Goal: Task Accomplishment & Management: Use online tool/utility

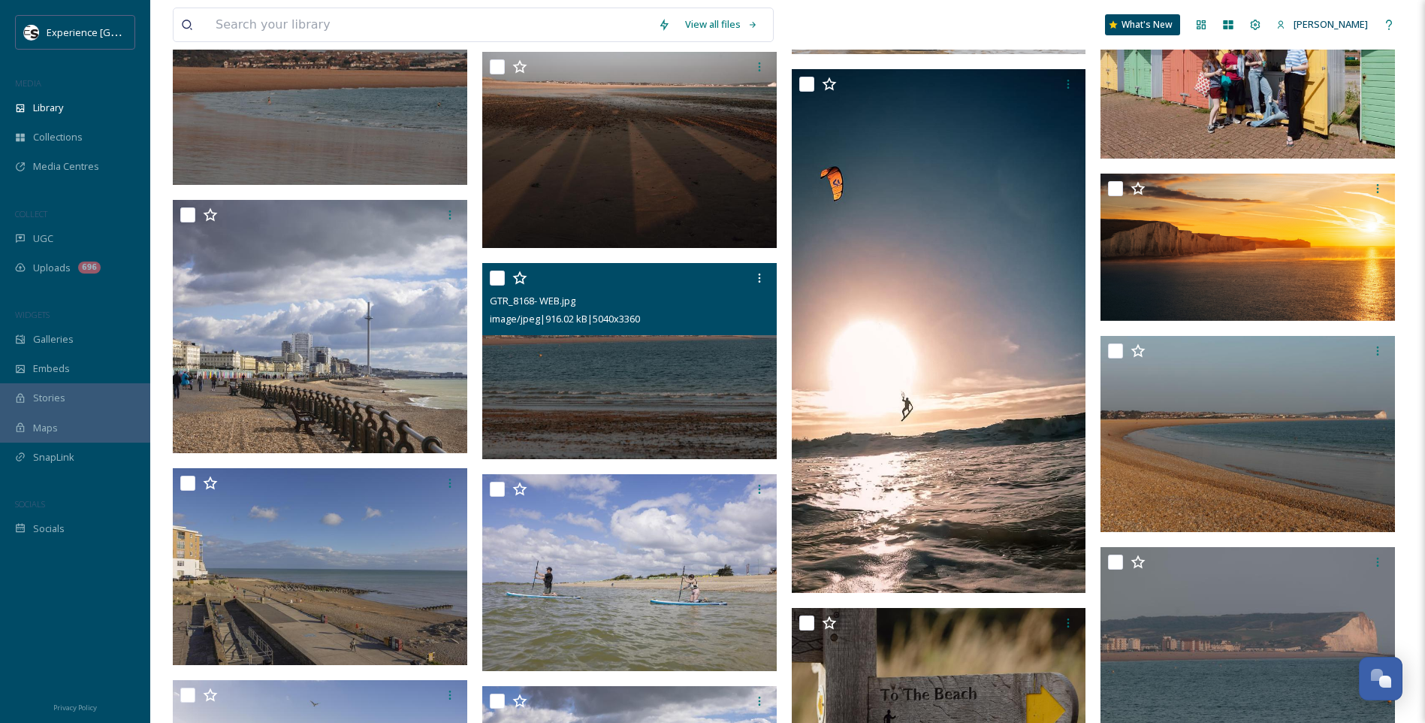
scroll to position [11872, 0]
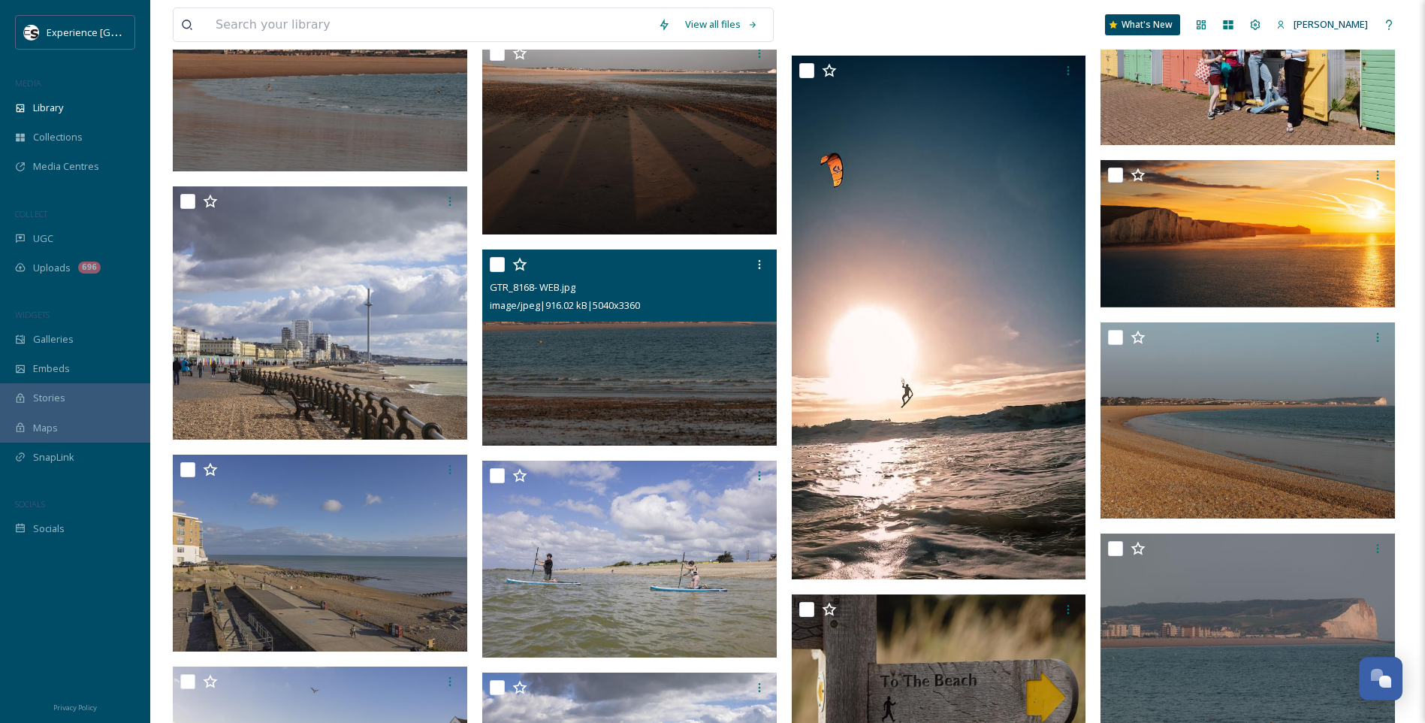
click at [682, 407] on img at bounding box center [629, 347] width 295 height 197
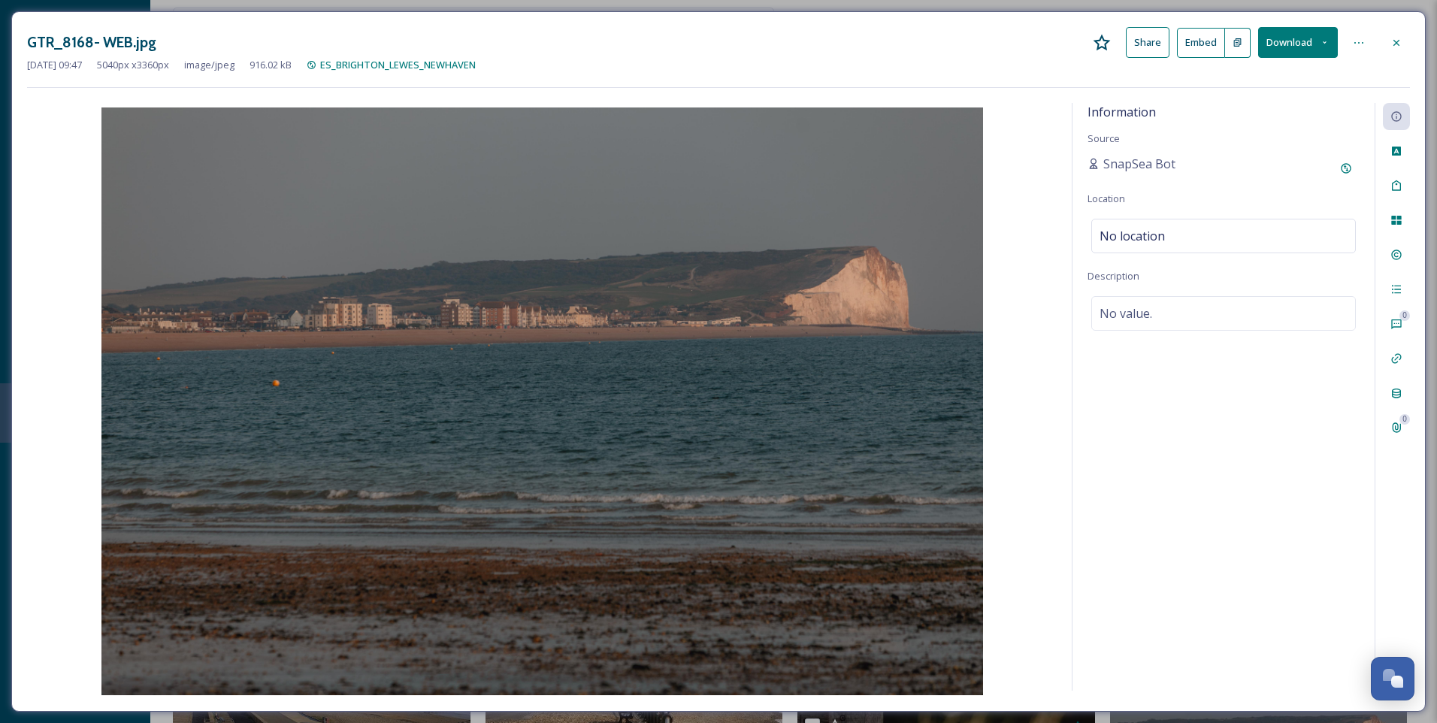
click at [1399, 38] on icon at bounding box center [1396, 43] width 12 height 12
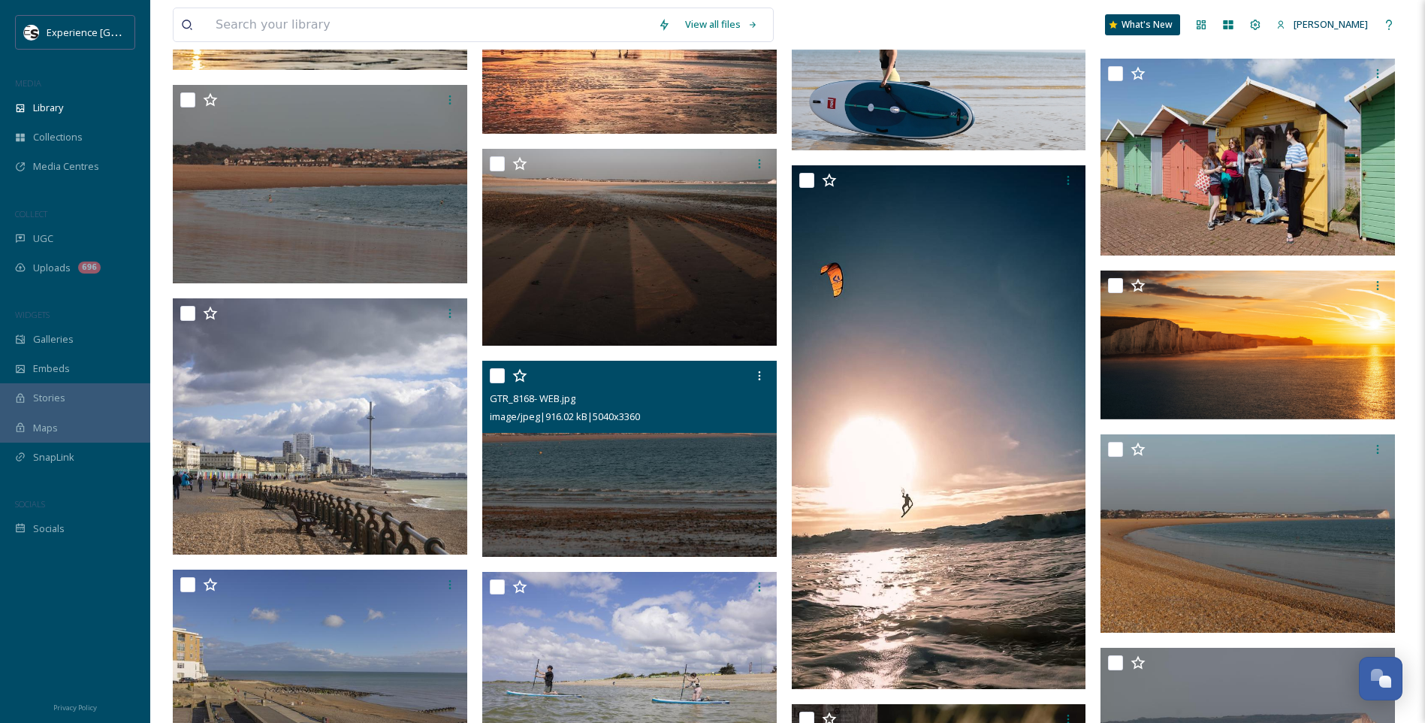
click at [666, 523] on img at bounding box center [629, 459] width 295 height 197
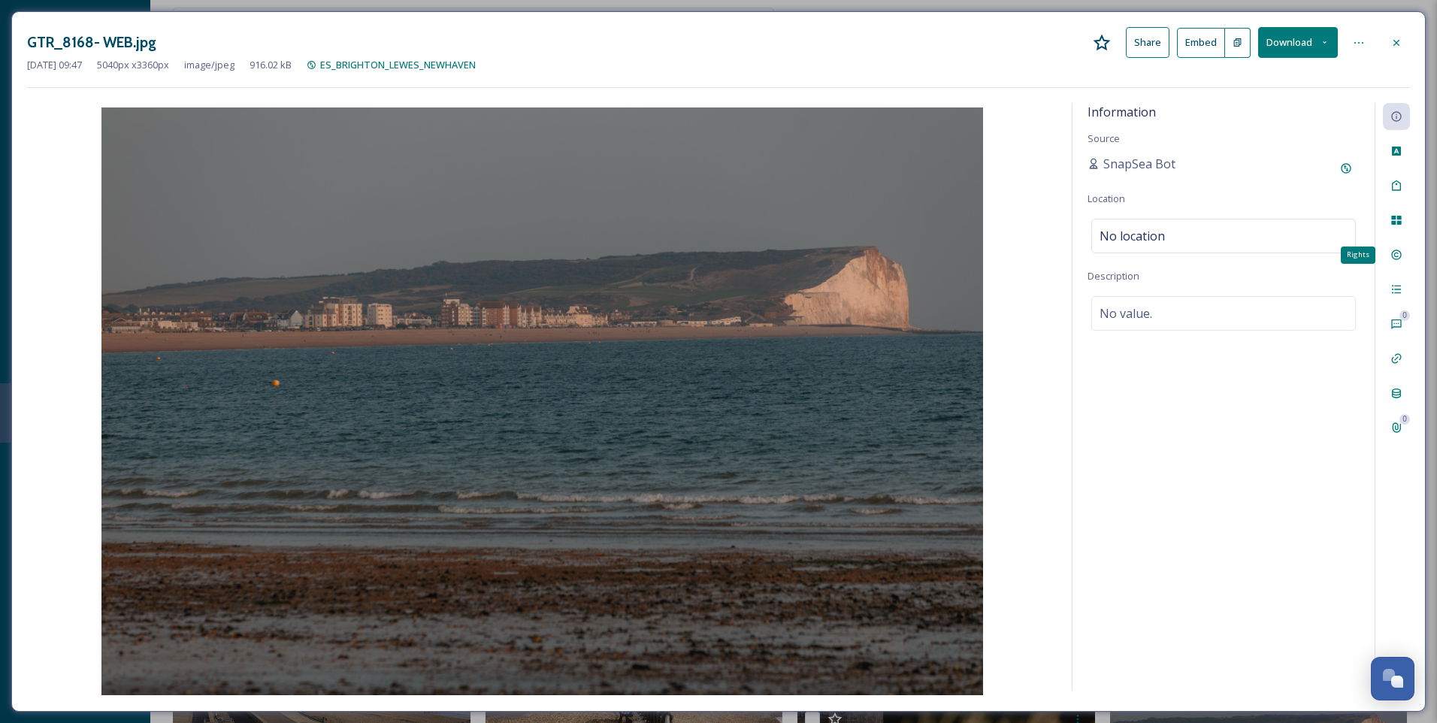
click at [1405, 261] on div "Rights" at bounding box center [1396, 254] width 27 height 27
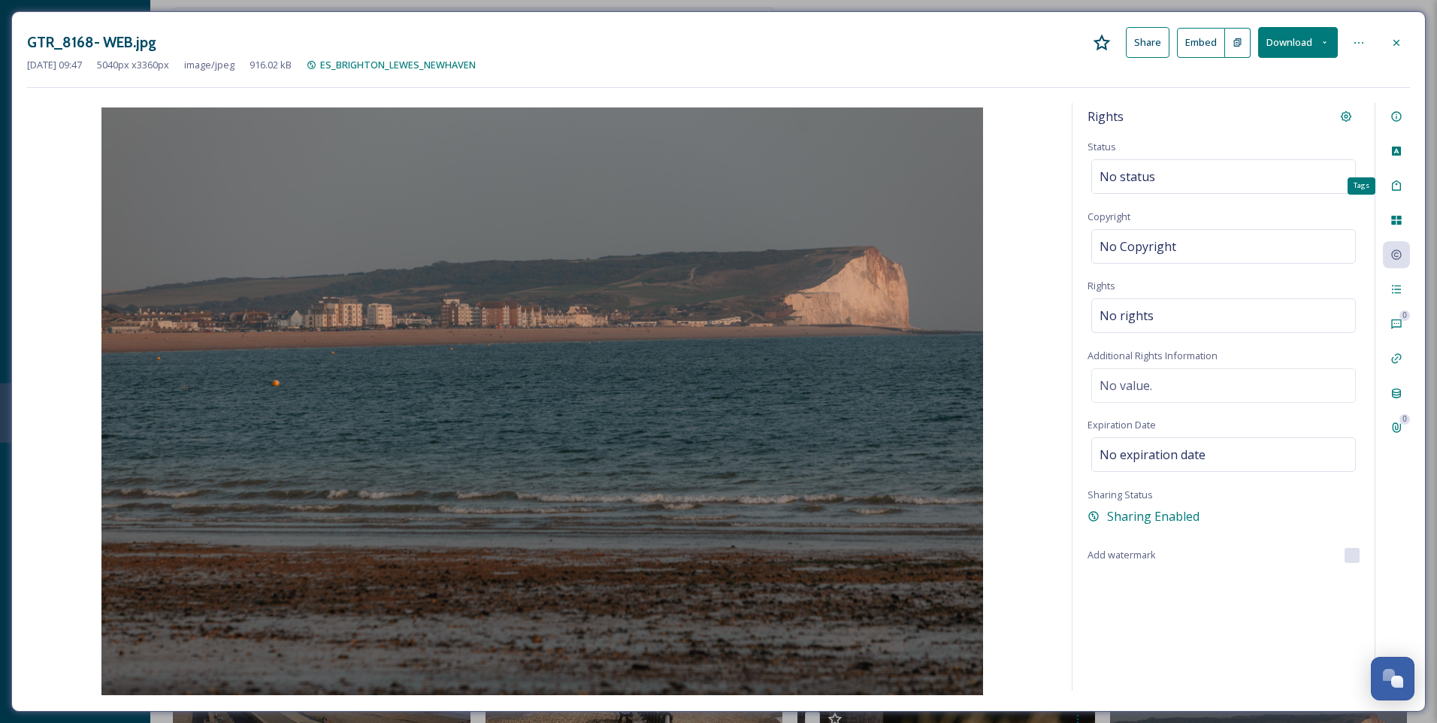
click at [1398, 181] on icon at bounding box center [1396, 186] width 12 height 12
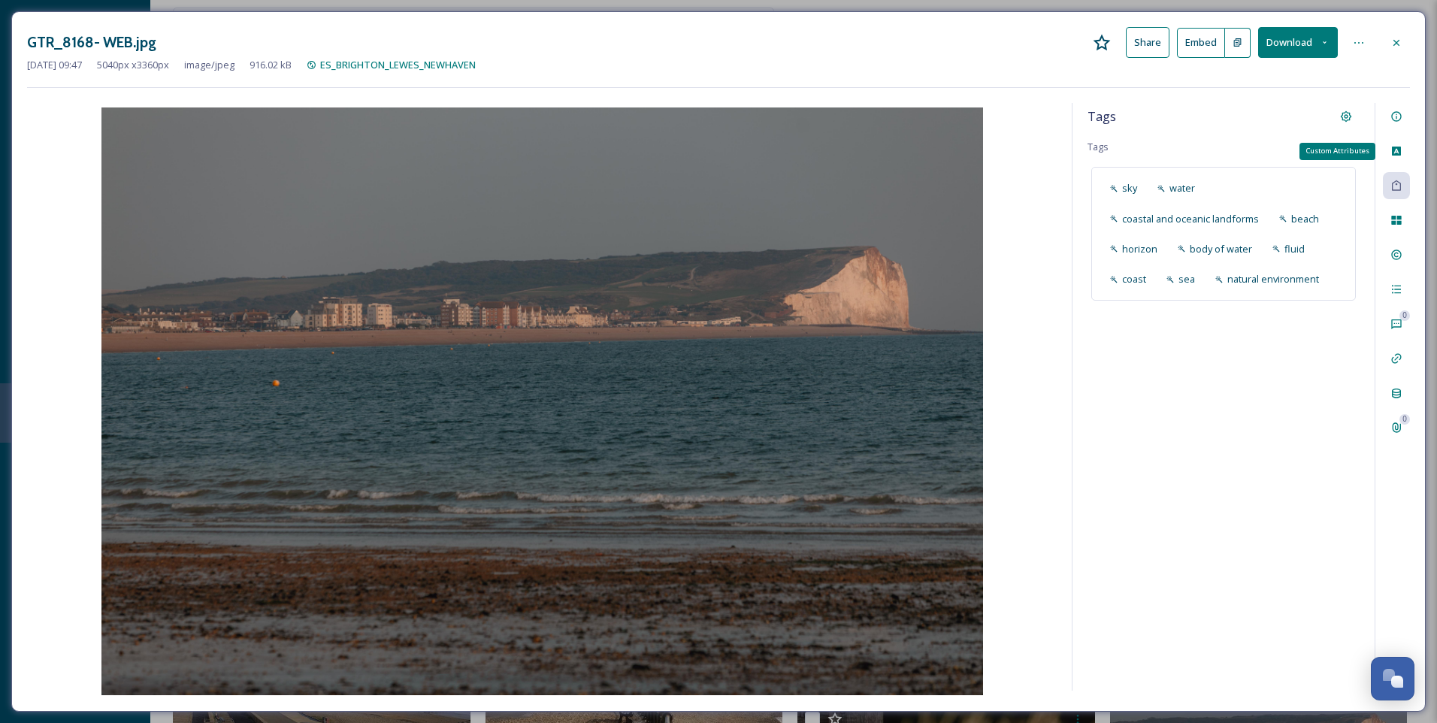
click at [1394, 156] on icon at bounding box center [1396, 151] width 12 height 12
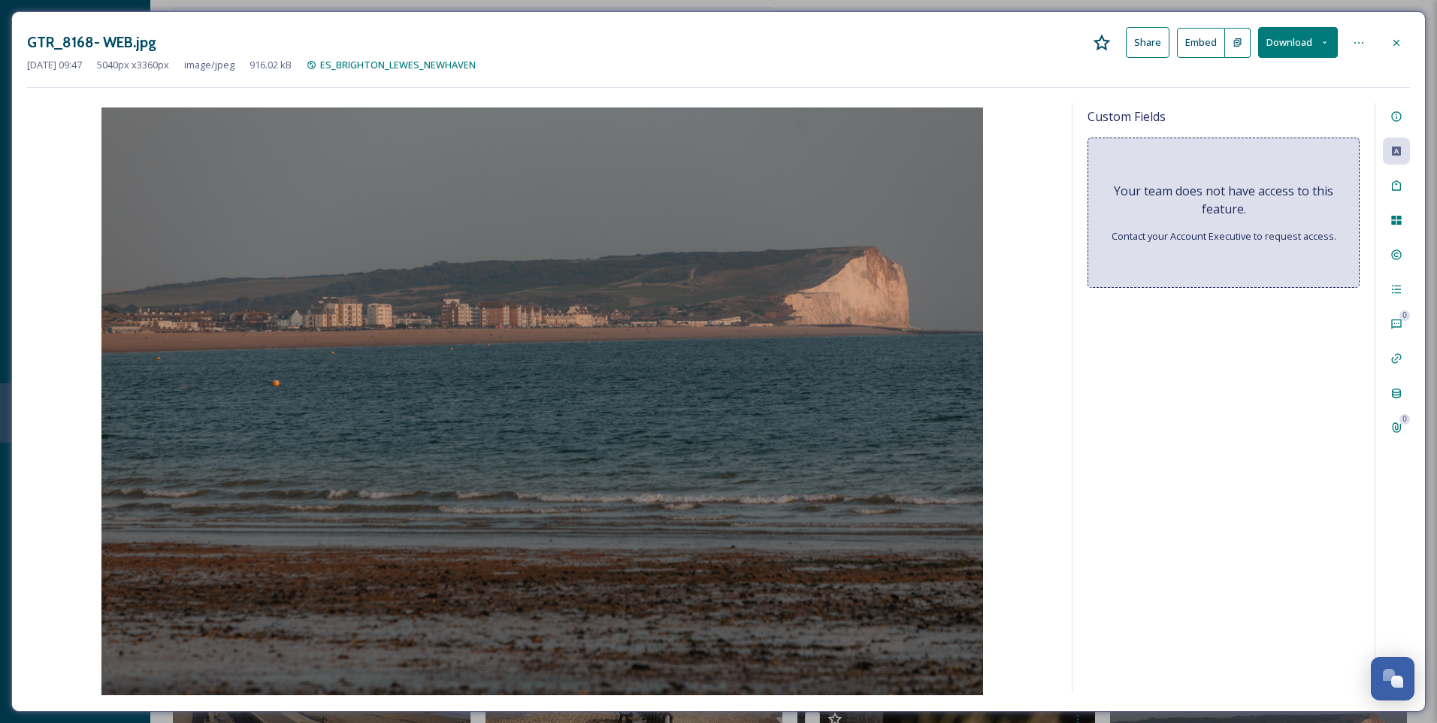
click at [1401, 41] on icon at bounding box center [1396, 43] width 12 height 12
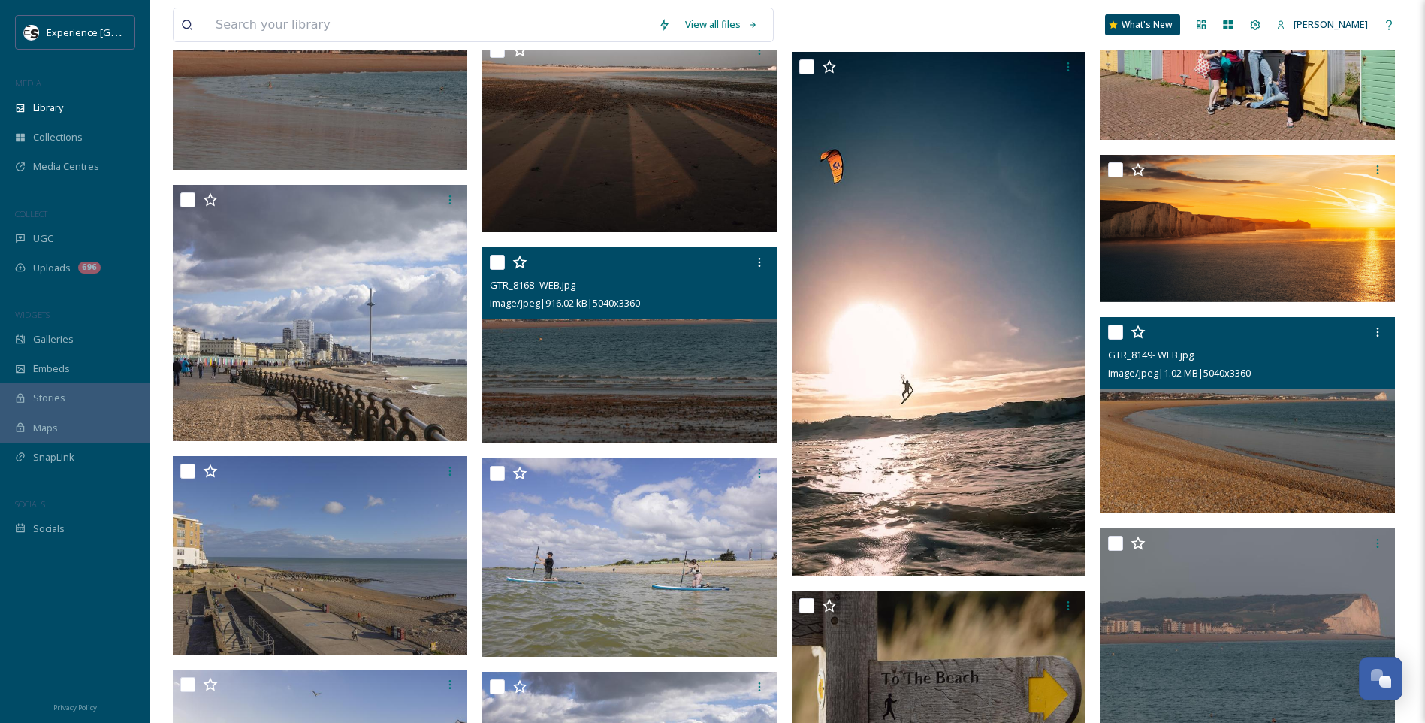
scroll to position [12098, 0]
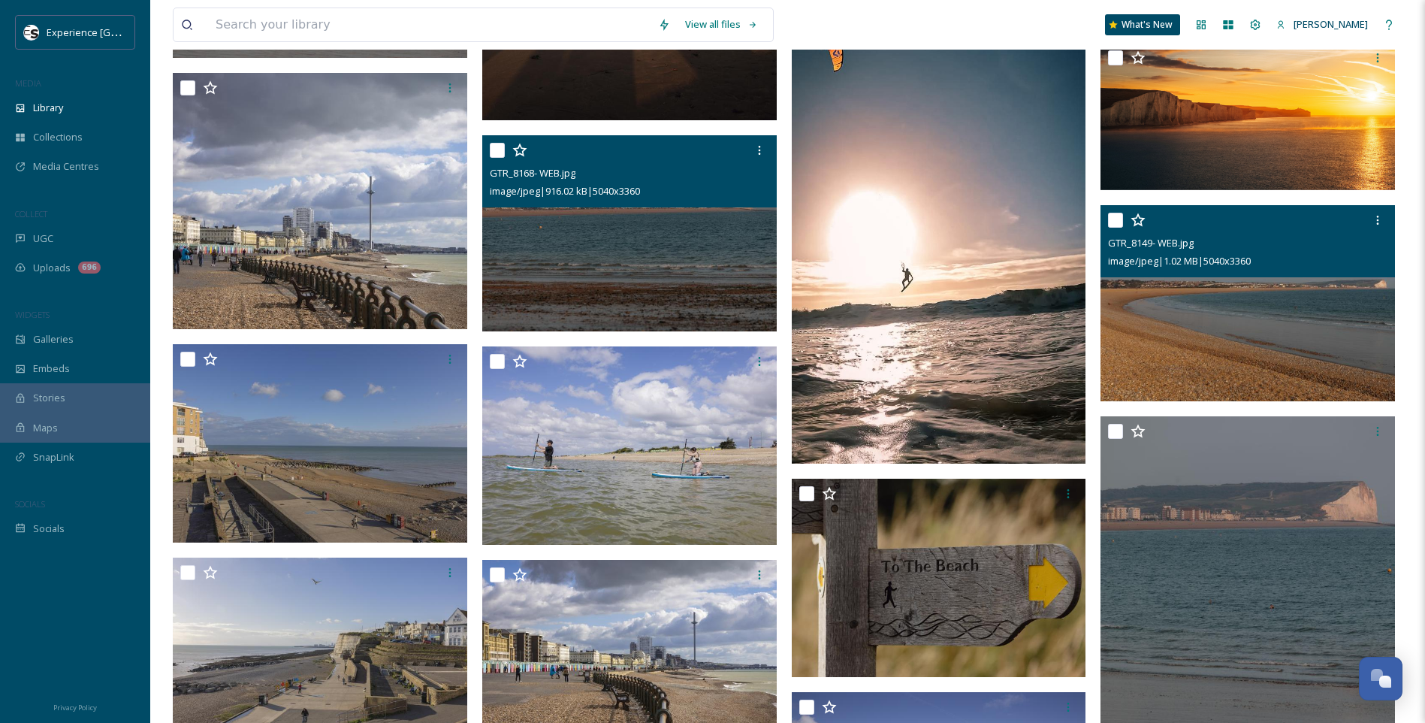
click at [1232, 349] on img at bounding box center [1248, 303] width 295 height 197
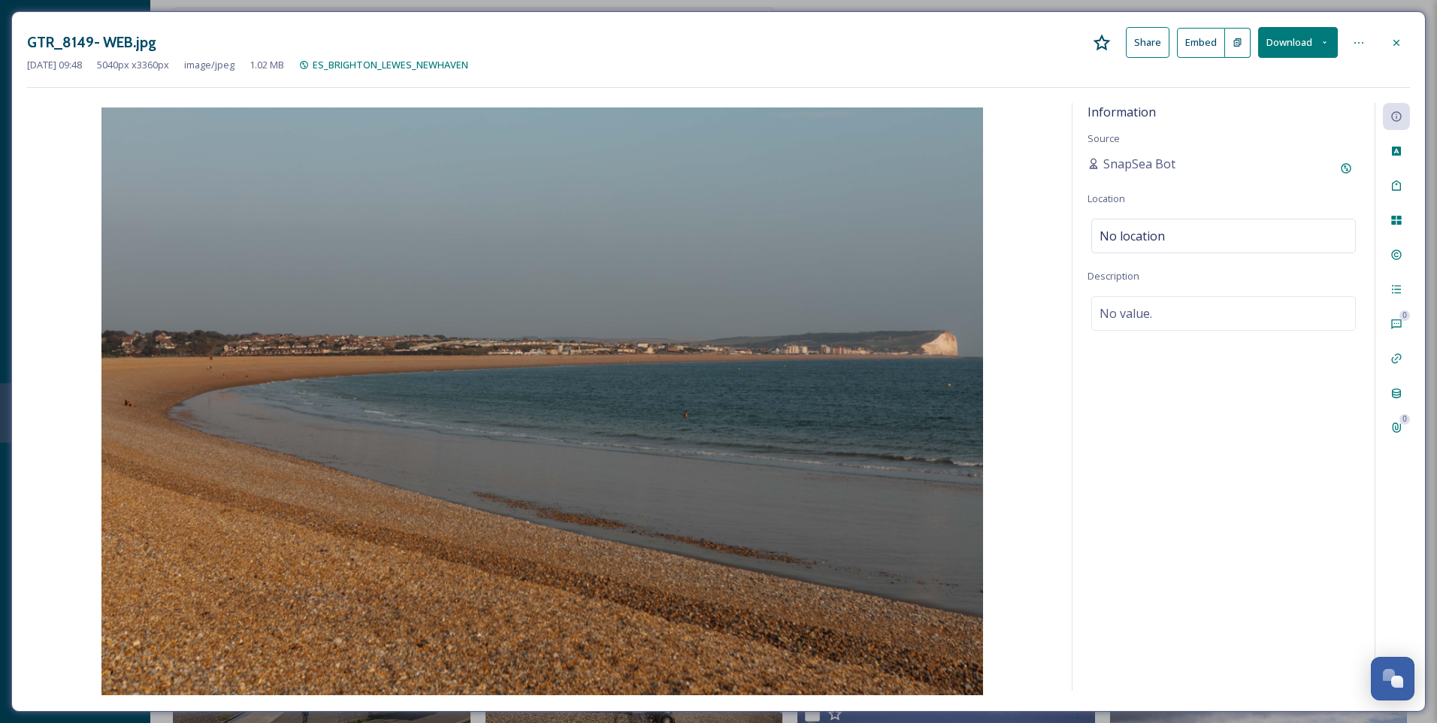
click at [1397, 43] on icon at bounding box center [1396, 42] width 6 height 6
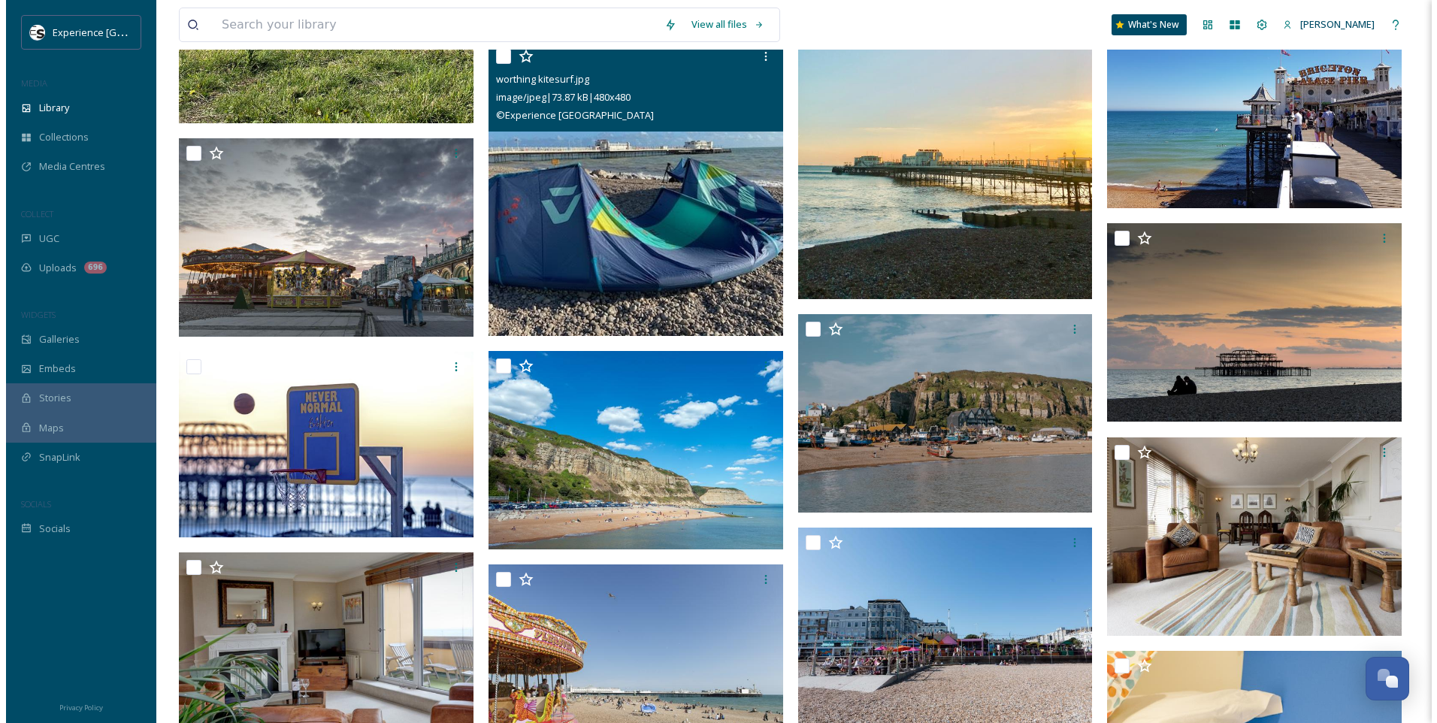
scroll to position [7289, 0]
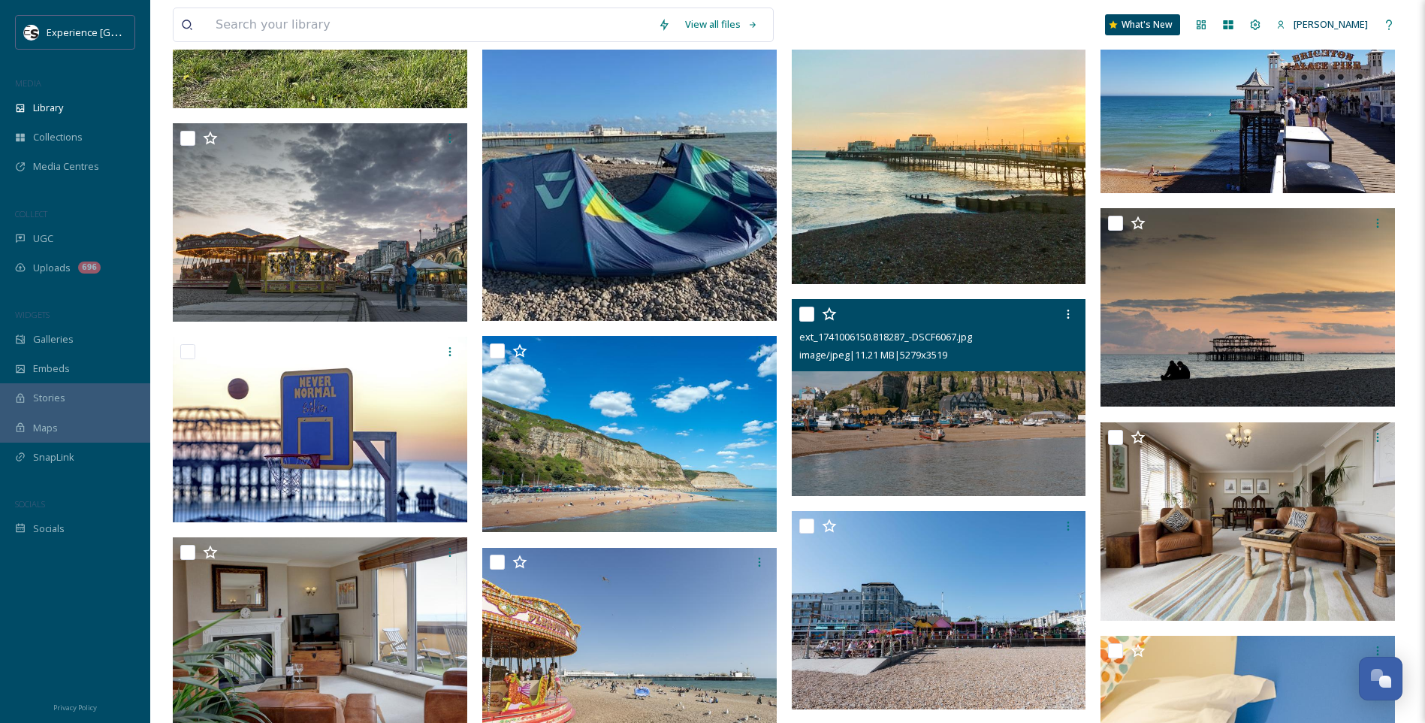
click at [890, 454] on img at bounding box center [939, 397] width 295 height 197
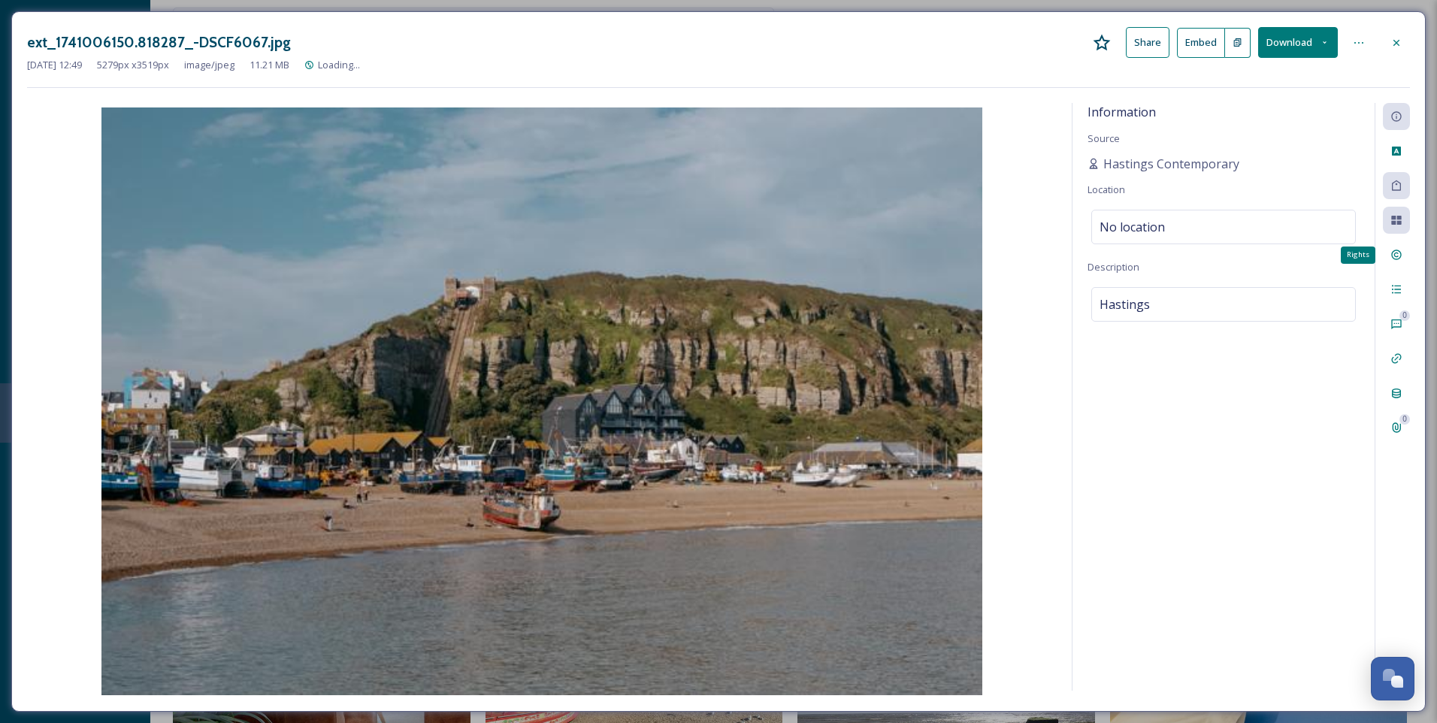
click at [1397, 258] on icon at bounding box center [1396, 255] width 12 height 12
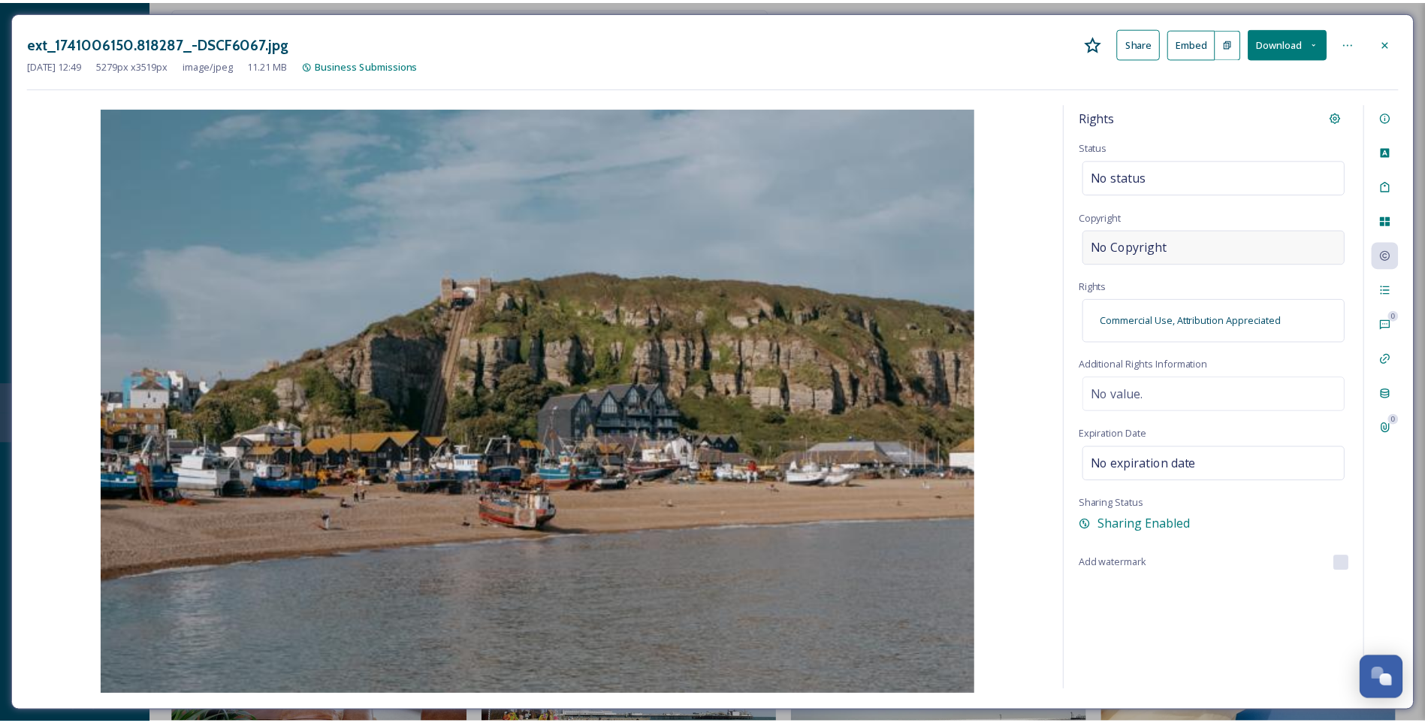
scroll to position [7304, 0]
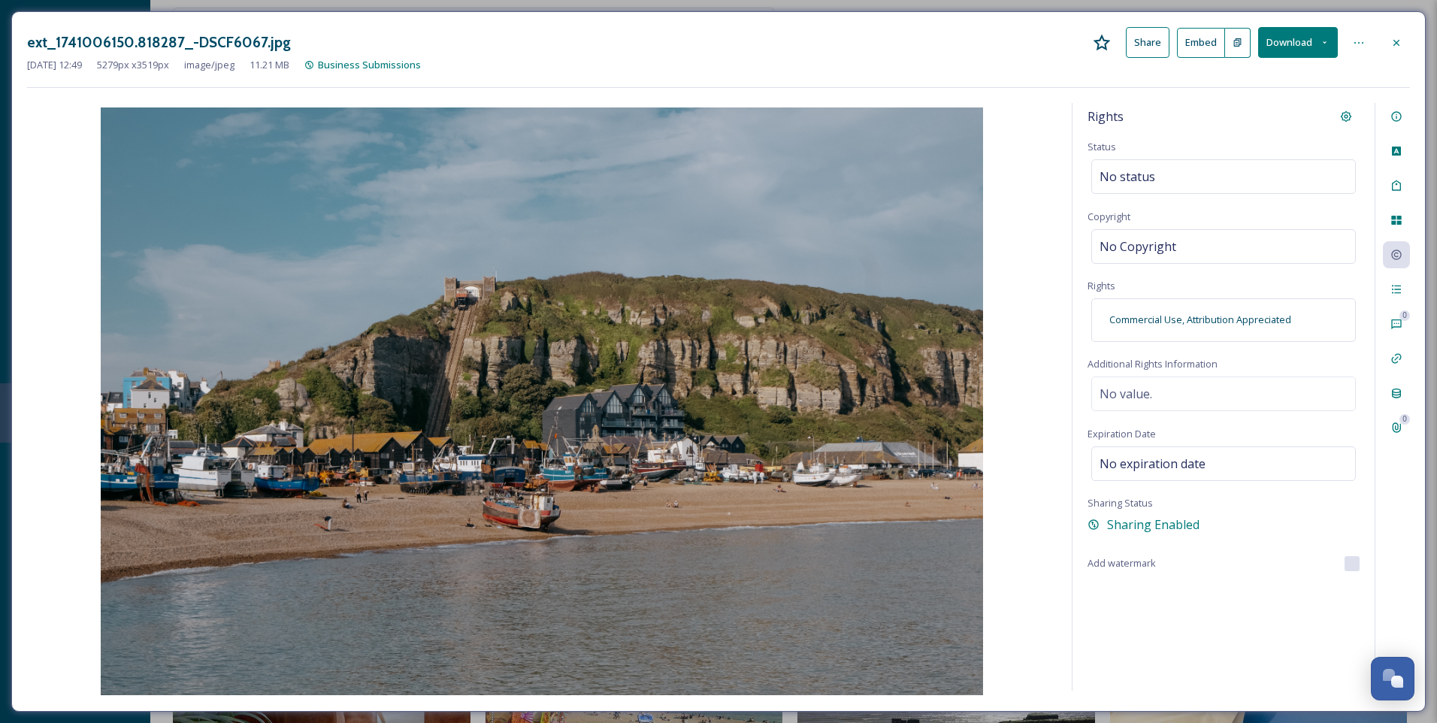
click at [1401, 43] on icon at bounding box center [1396, 43] width 12 height 12
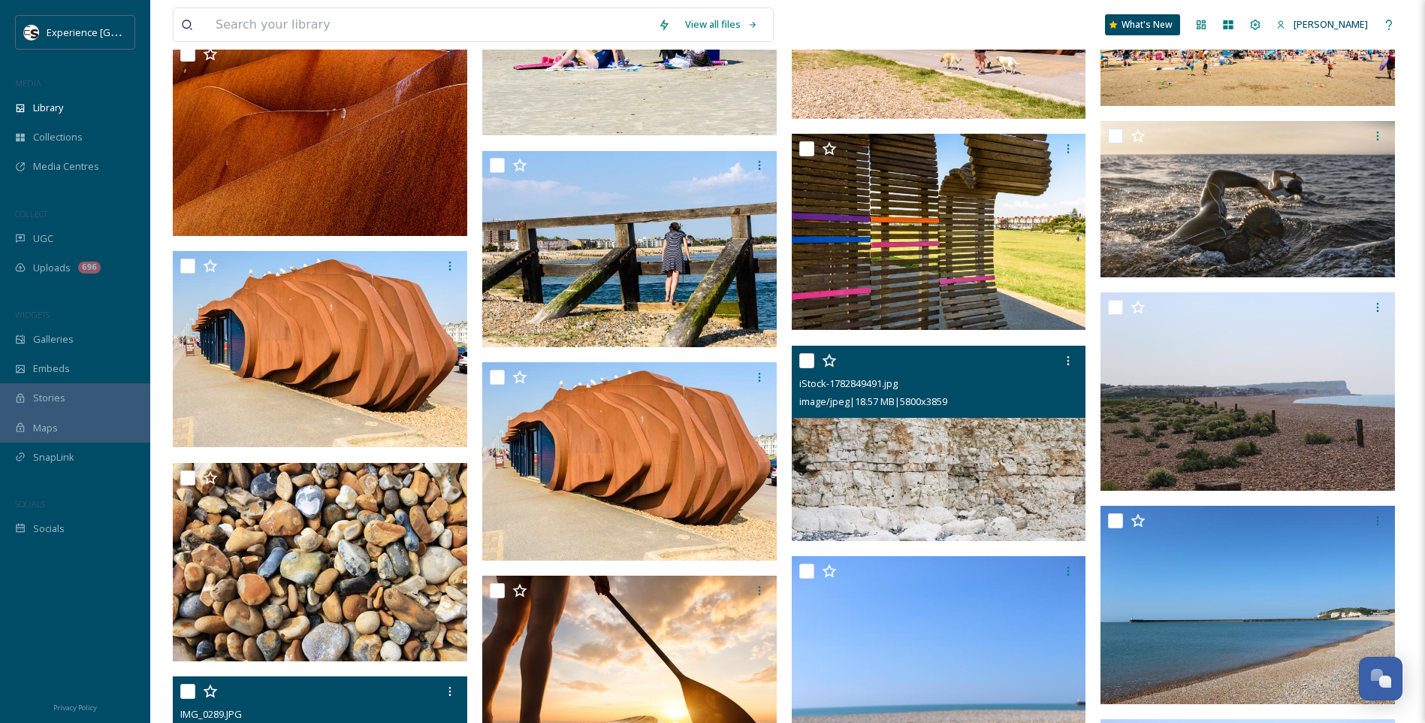
scroll to position [3381, 0]
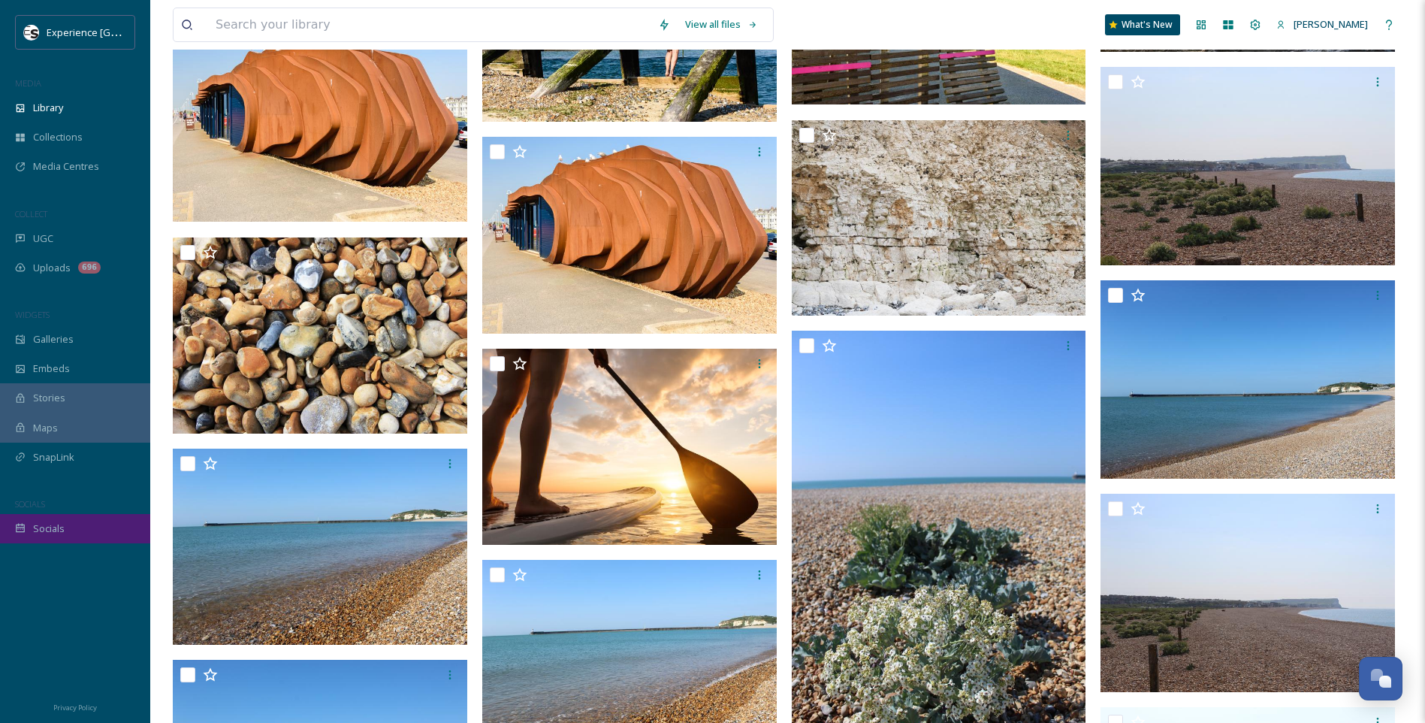
click at [3, 538] on div "Socials" at bounding box center [75, 528] width 150 height 29
